Goal: Transaction & Acquisition: Purchase product/service

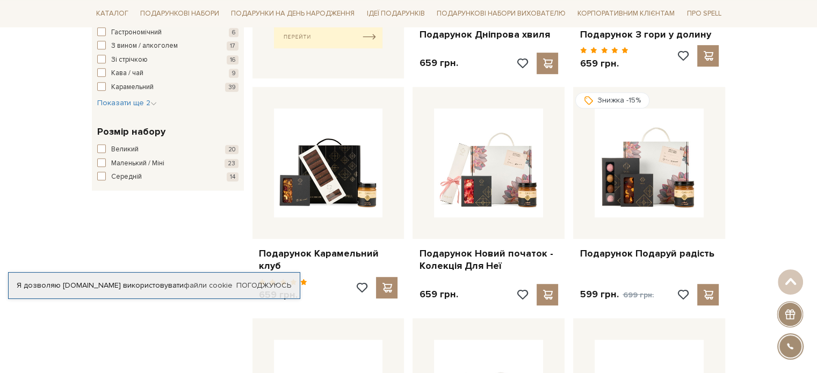
scroll to position [591, 0]
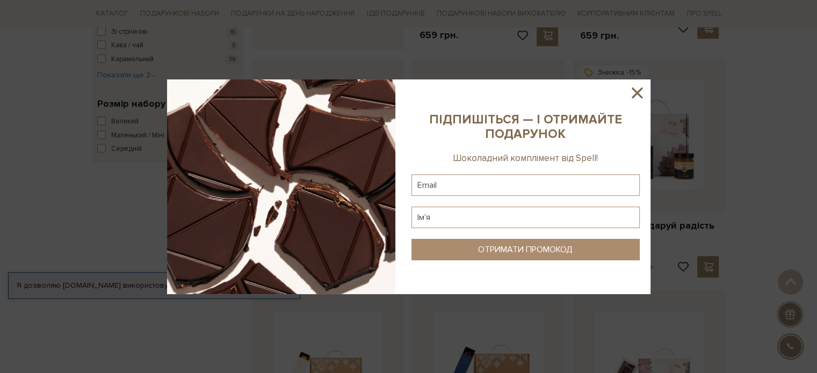
click at [636, 92] on icon at bounding box center [637, 93] width 11 height 11
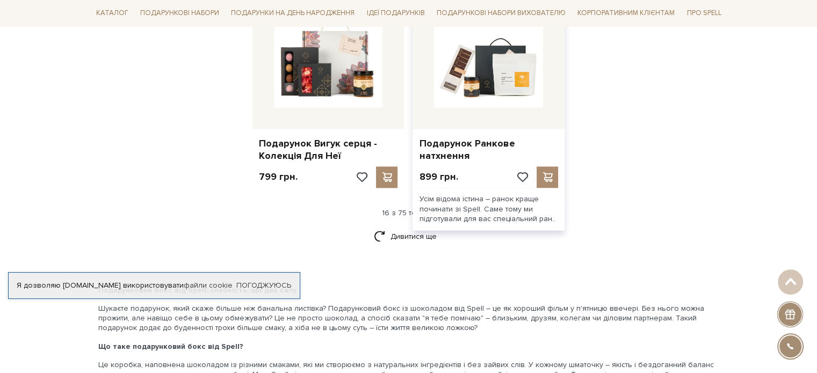
scroll to position [1343, 0]
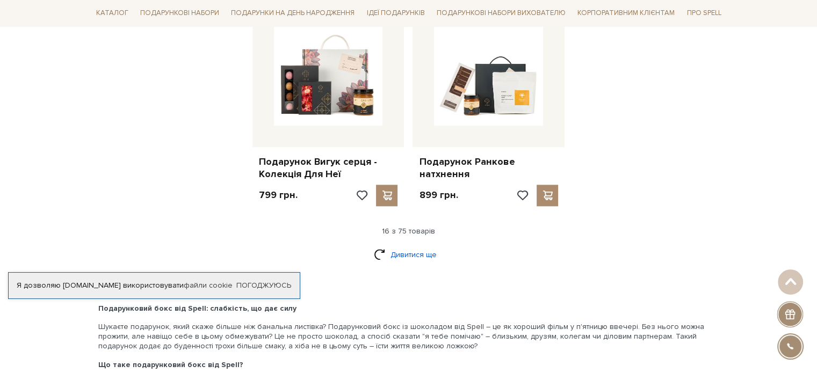
click at [423, 246] on link "Дивитися ще" at bounding box center [409, 255] width 70 height 19
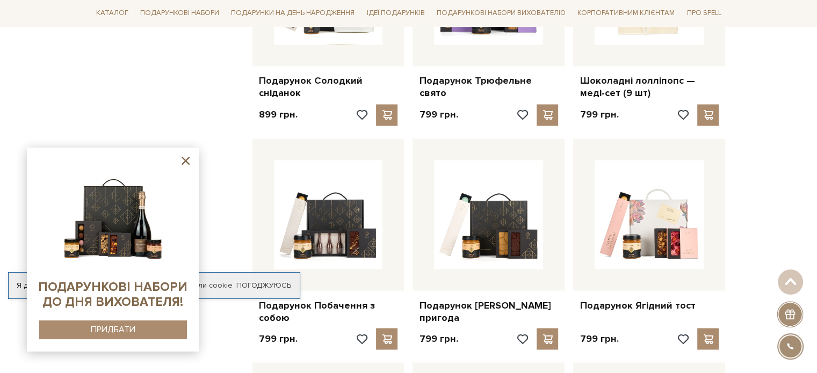
scroll to position [1935, 0]
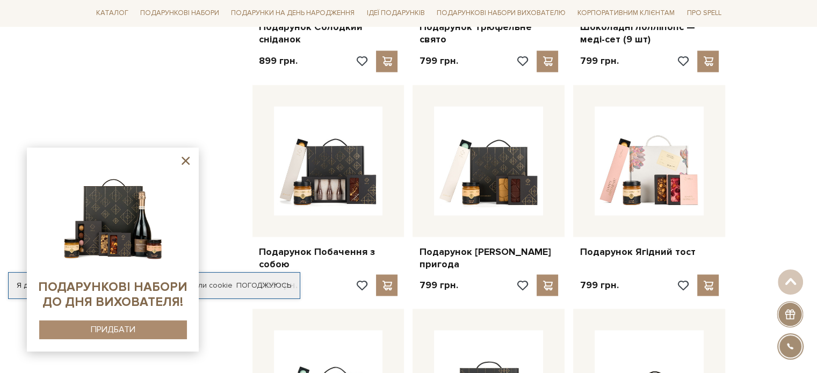
click at [188, 159] on icon at bounding box center [186, 161] width 8 height 8
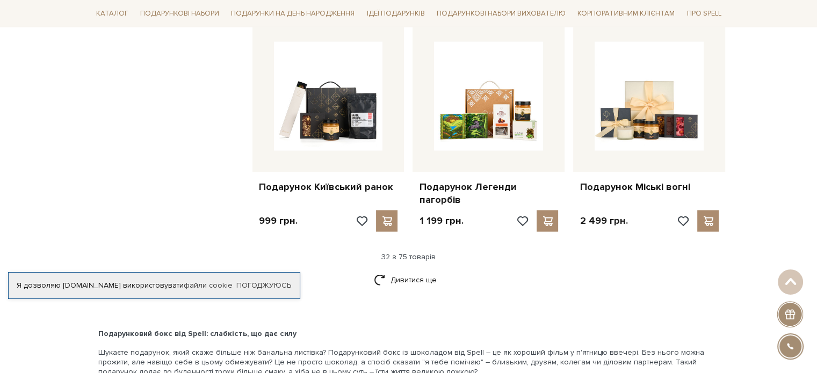
scroll to position [2472, 0]
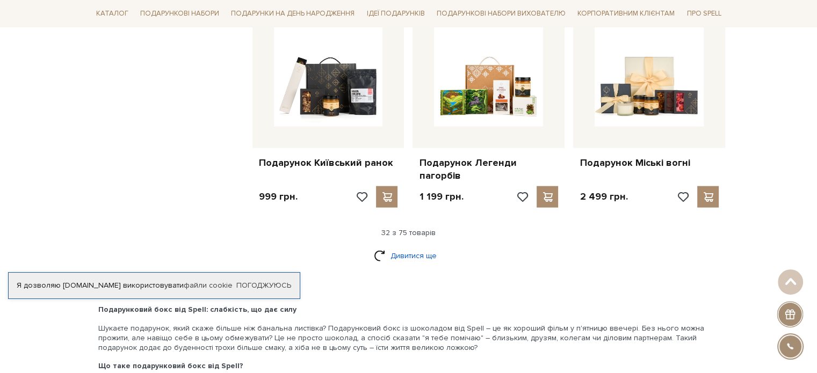
click at [425, 247] on link "Дивитися ще" at bounding box center [409, 256] width 70 height 19
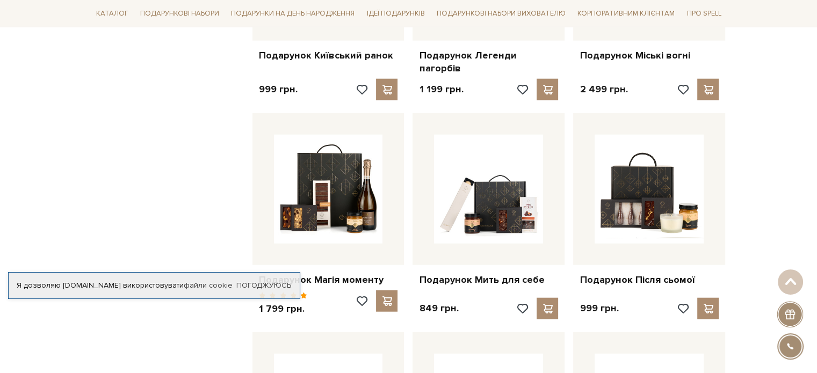
scroll to position [0, 0]
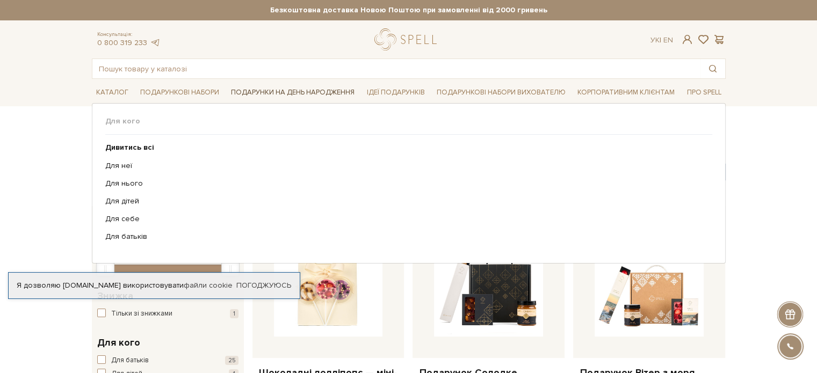
click at [266, 91] on link "Подарунки на День народження" at bounding box center [293, 92] width 132 height 17
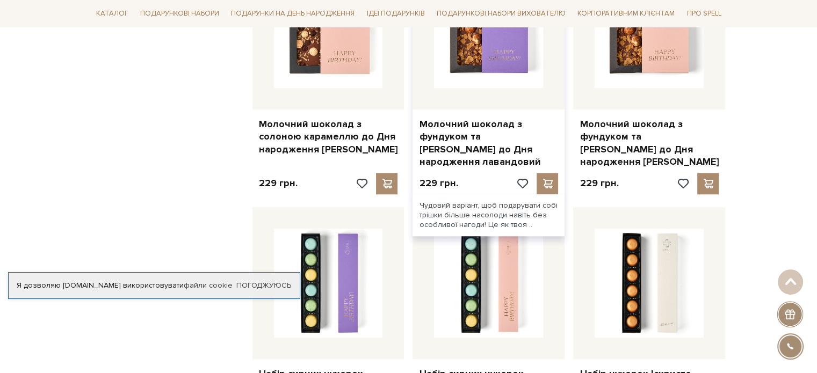
scroll to position [914, 0]
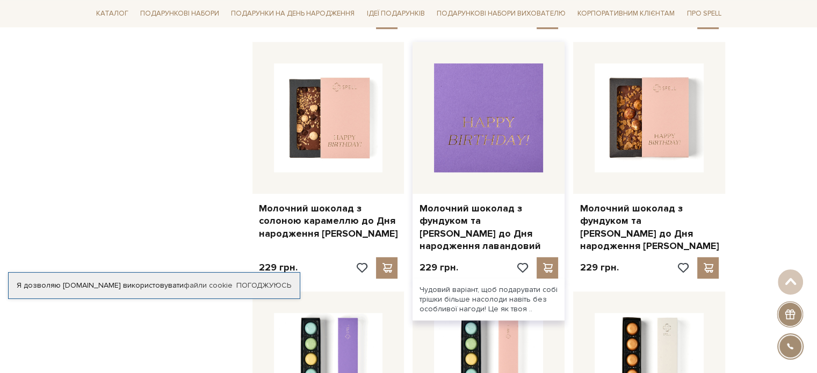
click at [497, 111] on img at bounding box center [488, 117] width 109 height 109
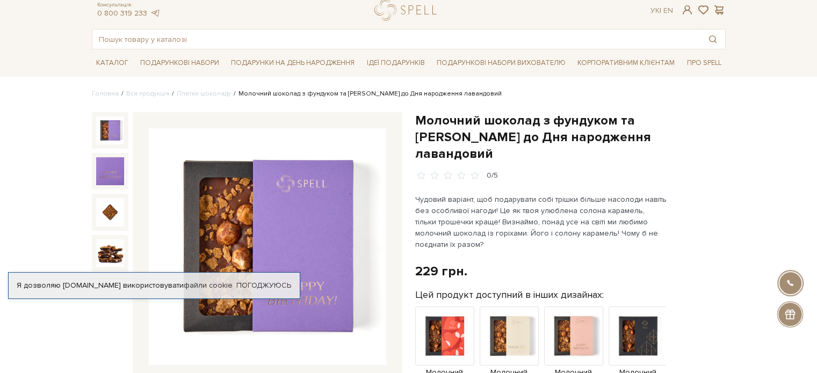
scroll to position [54, 0]
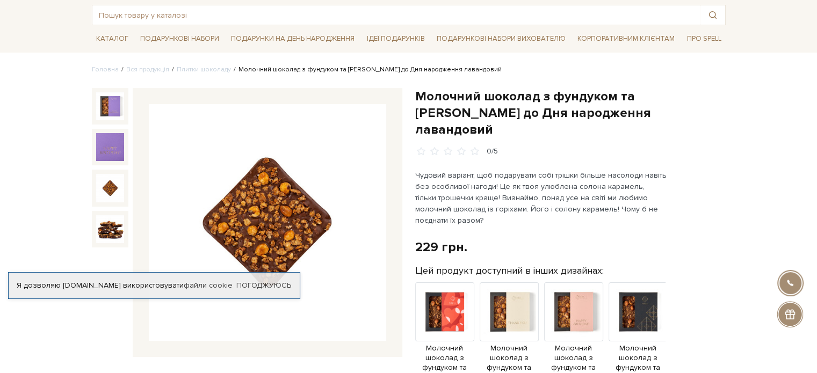
click at [94, 135] on div at bounding box center [110, 147] width 37 height 37
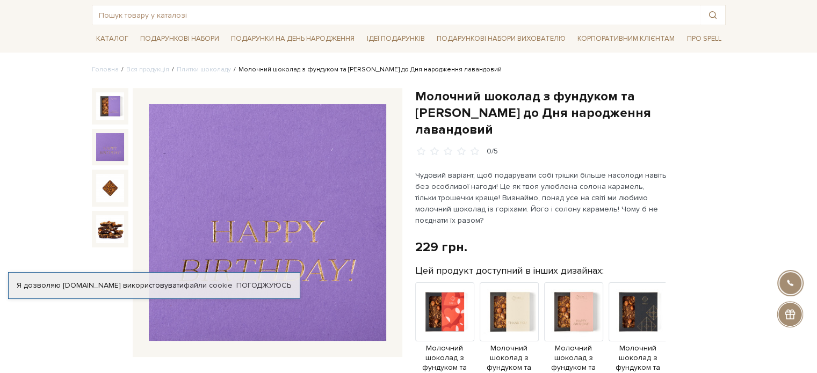
click at [106, 143] on img at bounding box center [110, 147] width 28 height 28
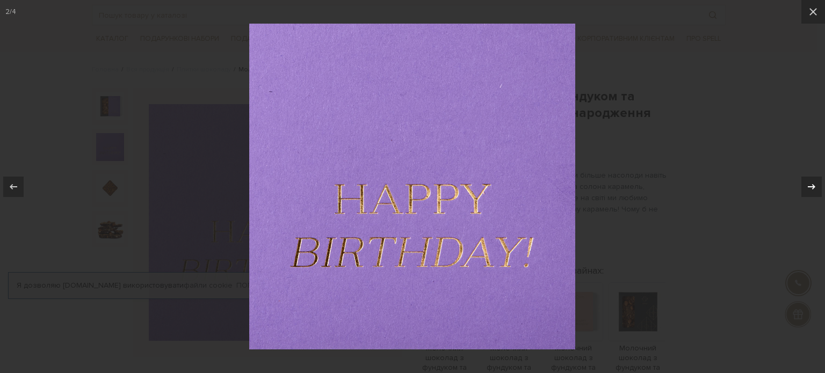
click at [810, 193] on icon at bounding box center [812, 187] width 13 height 13
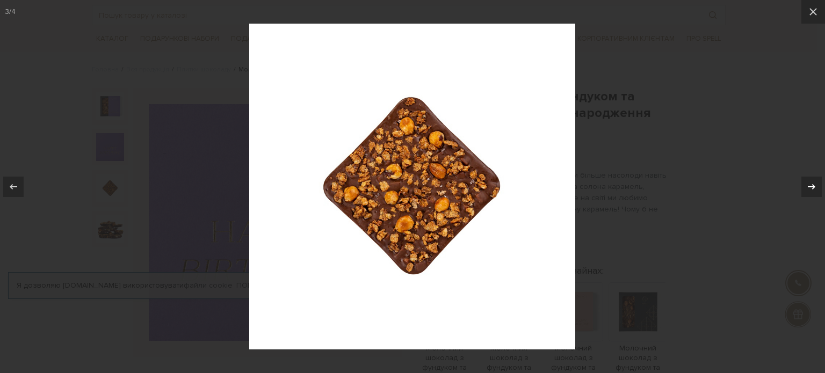
click at [810, 191] on icon at bounding box center [812, 187] width 13 height 13
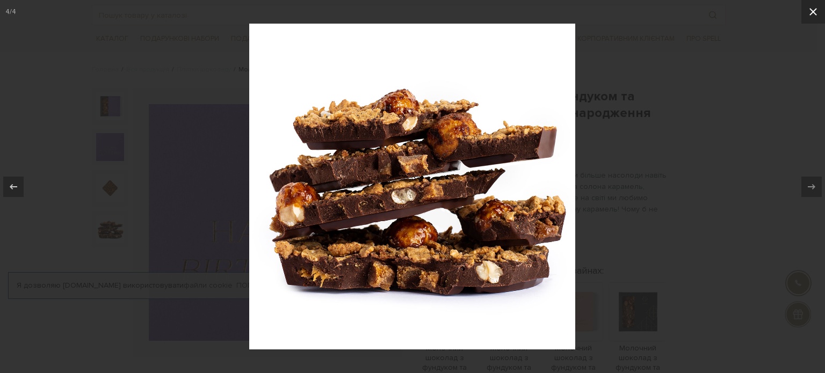
click at [815, 15] on icon at bounding box center [813, 11] width 13 height 13
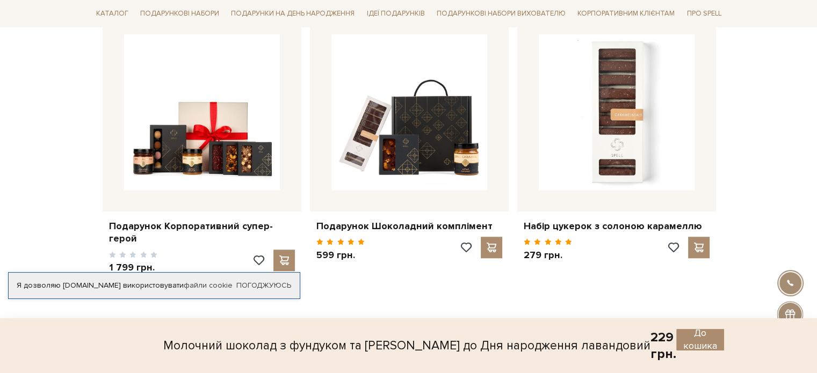
scroll to position [860, 0]
